Goal: Task Accomplishment & Management: Manage account settings

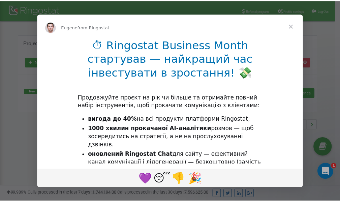
scroll to position [101, 0]
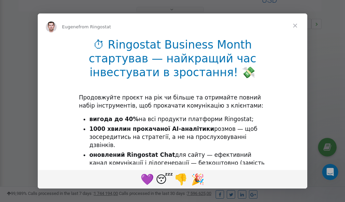
click at [295, 25] on span "Close" at bounding box center [295, 25] width 24 height 24
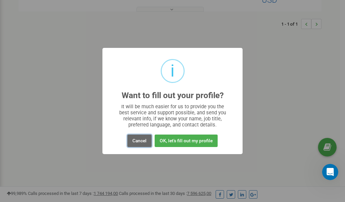
click at [139, 140] on button "Cancel" at bounding box center [139, 140] width 24 height 12
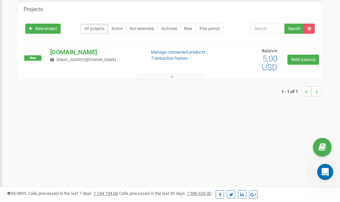
scroll to position [0, 0]
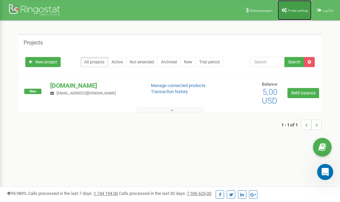
click at [291, 13] on link "Profile settings" at bounding box center [294, 10] width 34 height 20
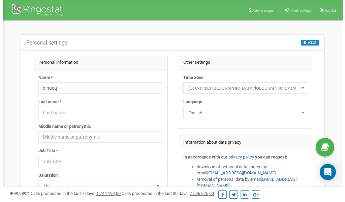
scroll to position [34, 0]
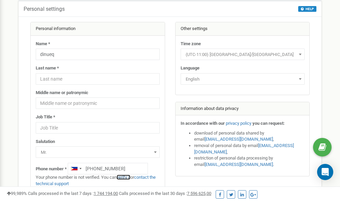
click at [126, 177] on link "verify it" at bounding box center [124, 177] width 14 height 5
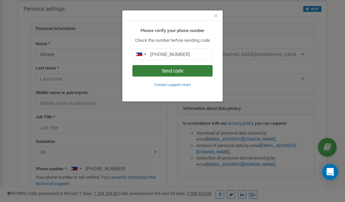
click at [165, 72] on button "Send code" at bounding box center [172, 70] width 80 height 11
